Goal: Complete application form: Complete application form

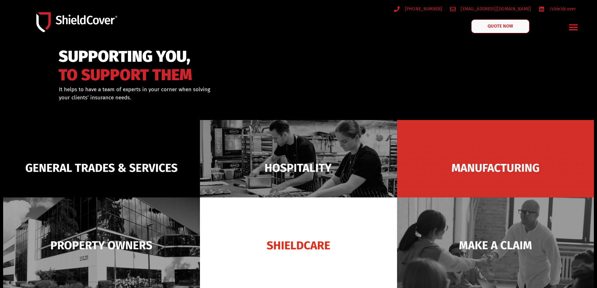
click at [495, 27] on span "QUOTE NOW" at bounding box center [499, 26] width 25 height 4
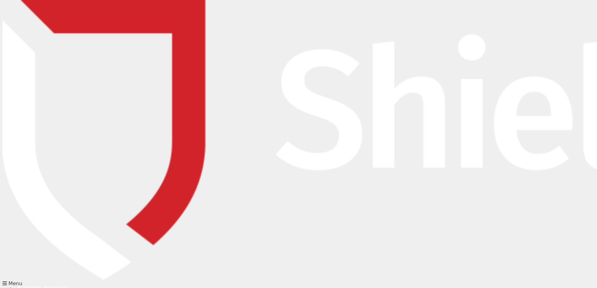
click at [218, 118] on input "text" at bounding box center [246, 119] width 113 height 13
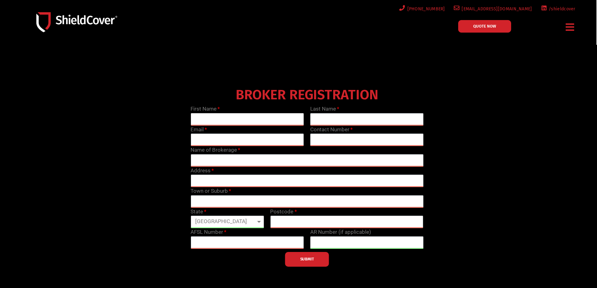
type input "[PERSON_NAME]"
click at [321, 120] on input "text" at bounding box center [366, 119] width 113 height 13
type input "[PERSON_NAME]"
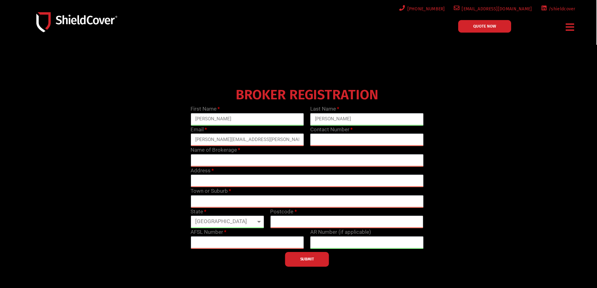
type input "[PERSON_NAME][EMAIL_ADDRESS][PERSON_NAME][DOMAIN_NAME]"
type input "0433 041 071"
type input "A"
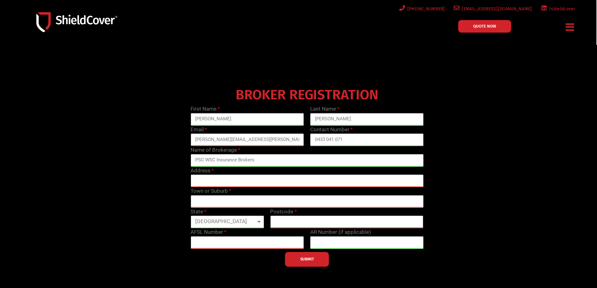
type input "PSC WSC Insurance Brokers"
drag, startPoint x: 299, startPoint y: 179, endPoint x: 254, endPoint y: 177, distance: 45.1
click at [251, 178] on input "[STREET_ADDRESS]" at bounding box center [306, 180] width 233 height 13
type input "Level [STREET_ADDRESS]"
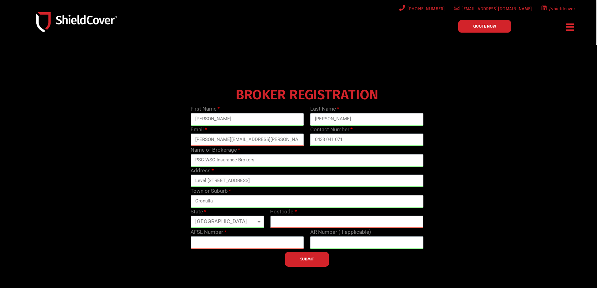
type input "Cronulla"
select select "[GEOGRAPHIC_DATA]"
type input "2230"
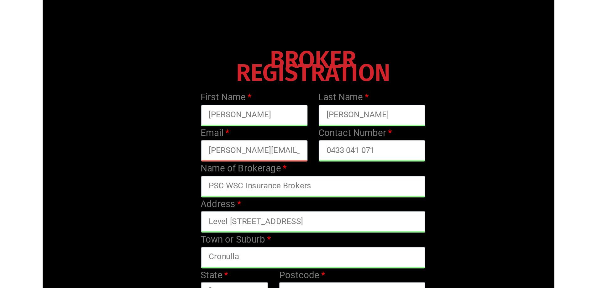
scroll to position [63, 0]
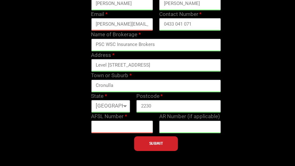
click at [118, 126] on input "text" at bounding box center [122, 127] width 62 height 13
type input "342385"
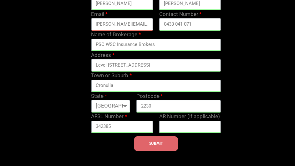
click at [154, 148] on button "SUBMIT" at bounding box center [156, 144] width 44 height 15
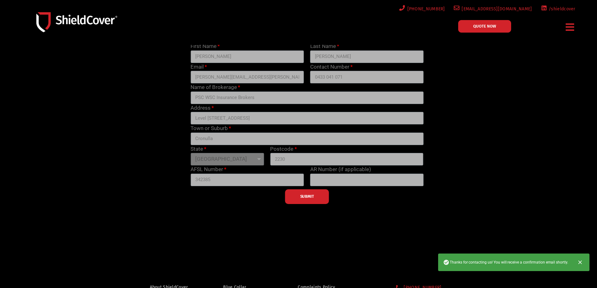
click at [149, 95] on div "BROKER REGISTRATION First Name [PERSON_NAME] Last Name [PERSON_NAME] Email [PER…" at bounding box center [307, 113] width 478 height 182
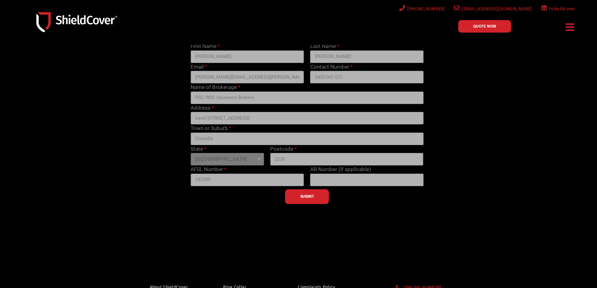
click at [220, 191] on div "SUBMIT" at bounding box center [306, 195] width 239 height 18
click at [302, 198] on div "SUBMIT" at bounding box center [306, 195] width 239 height 18
click at [567, 27] on icon "Menu Toggle" at bounding box center [569, 27] width 8 height 10
click at [532, 67] on div "BROKER REGISTRATION First Name [PERSON_NAME] Last Name [PERSON_NAME] Email [PER…" at bounding box center [307, 113] width 478 height 182
click at [197, 200] on div "SUBMIT" at bounding box center [306, 195] width 239 height 18
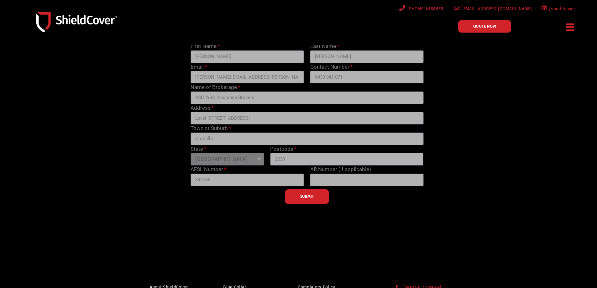
scroll to position [0, 0]
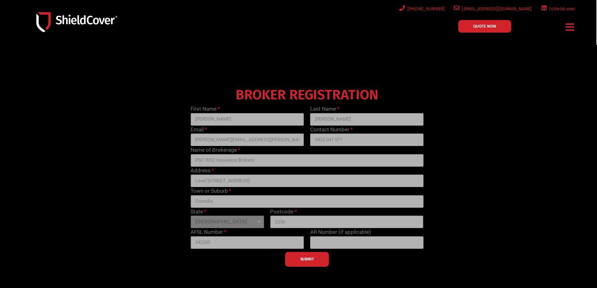
click at [91, 27] on img at bounding box center [76, 22] width 81 height 20
